Goal: Task Accomplishment & Management: Complete application form

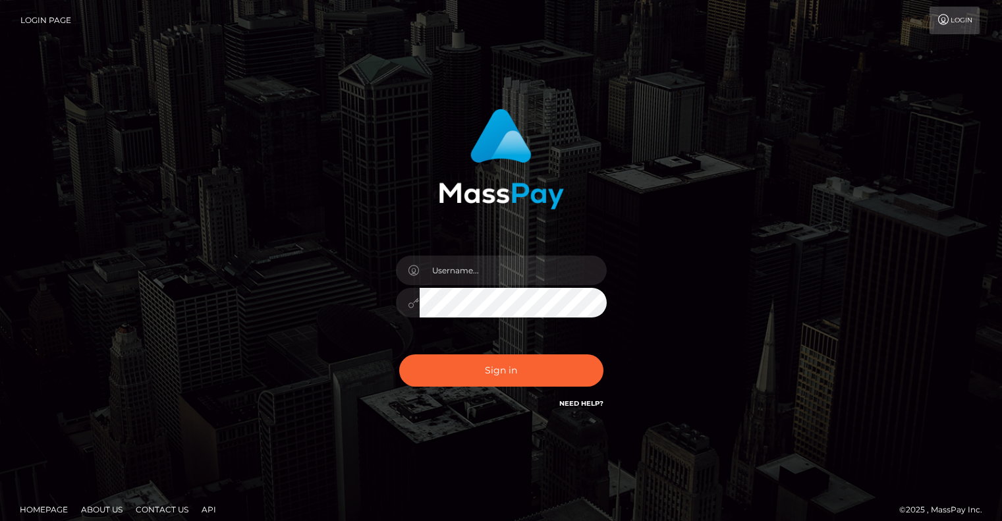
click at [456, 273] on input "text" at bounding box center [513, 271] width 187 height 30
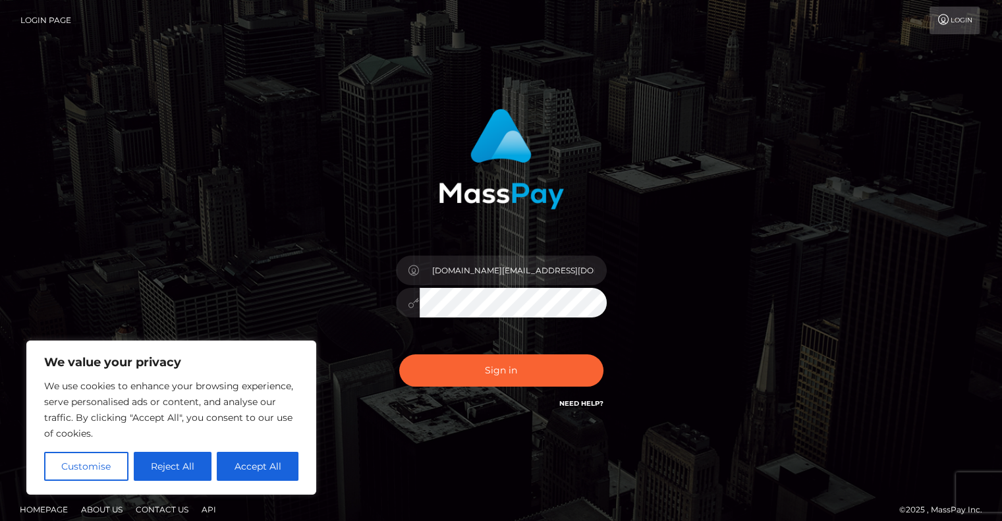
type input "[DOMAIN_NAME][EMAIL_ADDRESS][DOMAIN_NAME]"
click at [399, 354] on button "Sign in" at bounding box center [501, 370] width 204 height 32
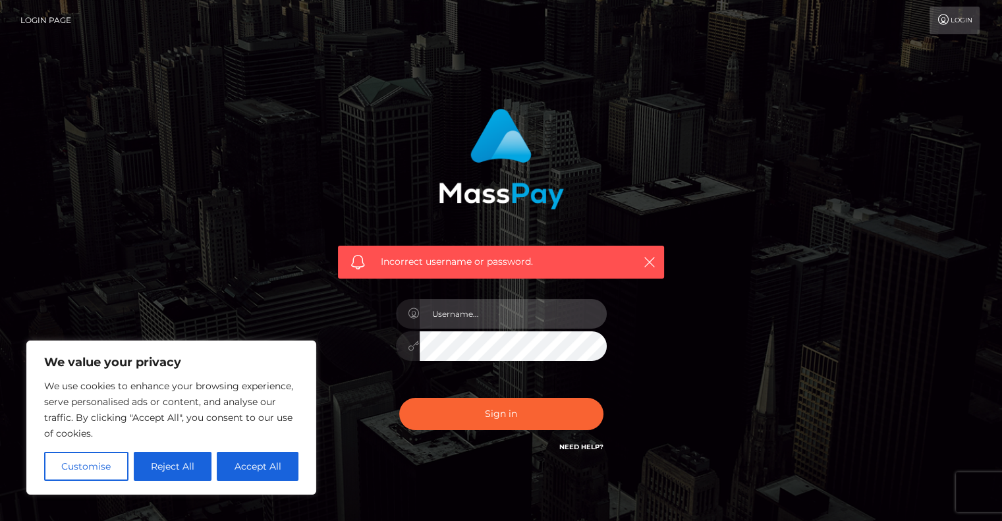
click at [458, 311] on input "text" at bounding box center [513, 314] width 187 height 30
type input "elimtl.quebec@gmail.com"
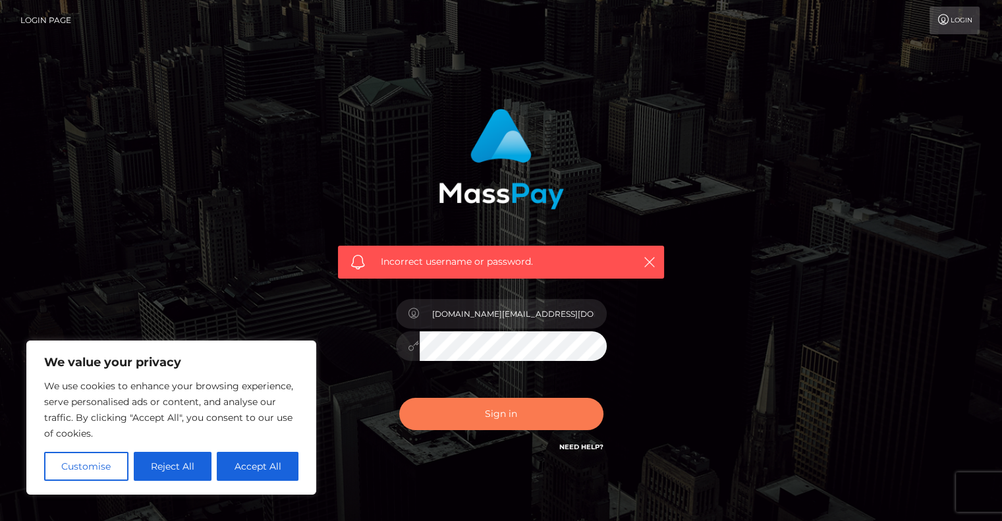
click at [503, 410] on button "Sign in" at bounding box center [501, 414] width 204 height 32
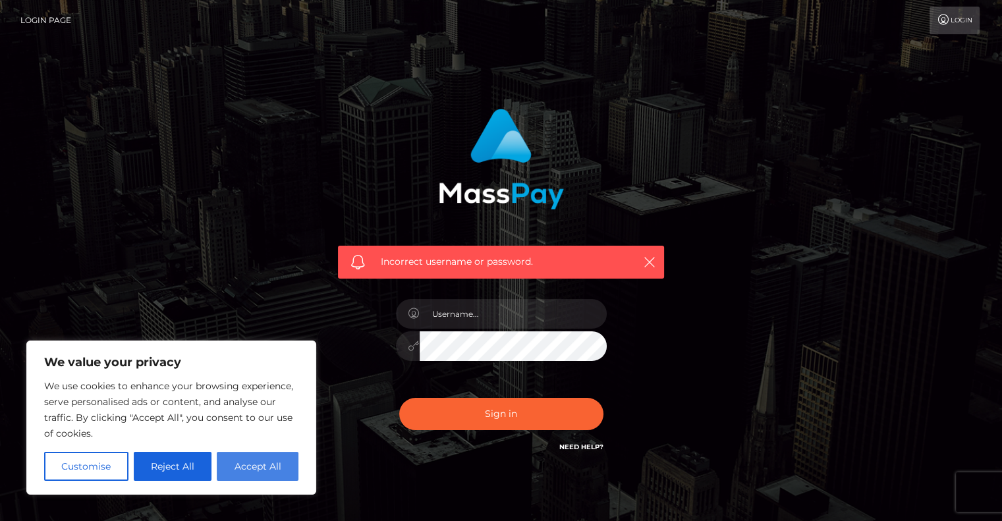
click at [258, 466] on button "Accept All" at bounding box center [258, 466] width 82 height 29
checkbox input "true"
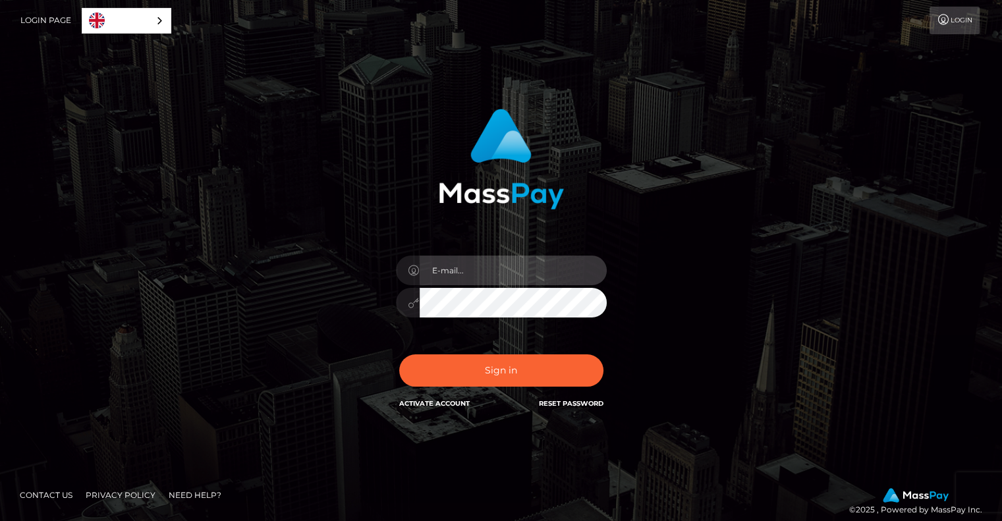
click at [513, 273] on input "email" at bounding box center [513, 271] width 187 height 30
type input "[DOMAIN_NAME][EMAIL_ADDRESS][DOMAIN_NAME]"
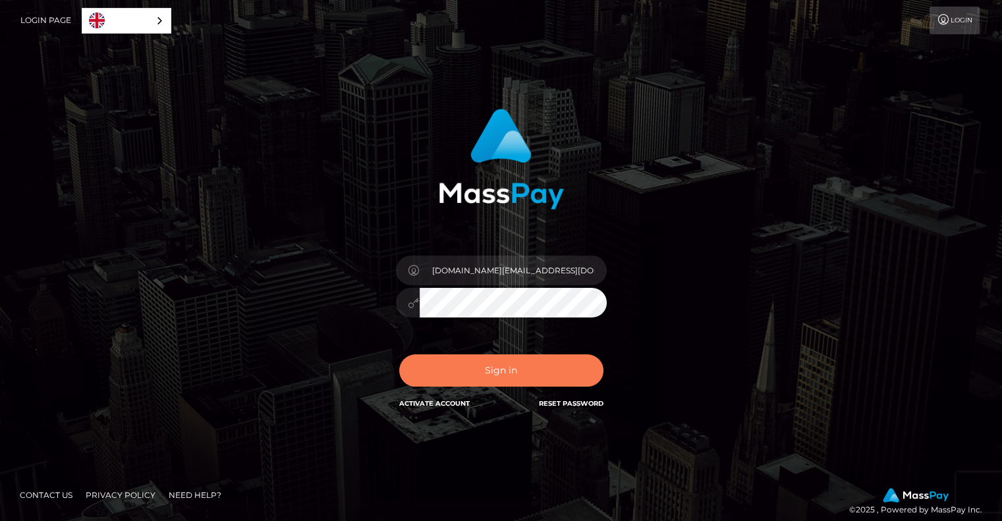
click at [493, 369] on button "Sign in" at bounding box center [501, 370] width 204 height 32
